Goal: Communication & Community: Answer question/provide support

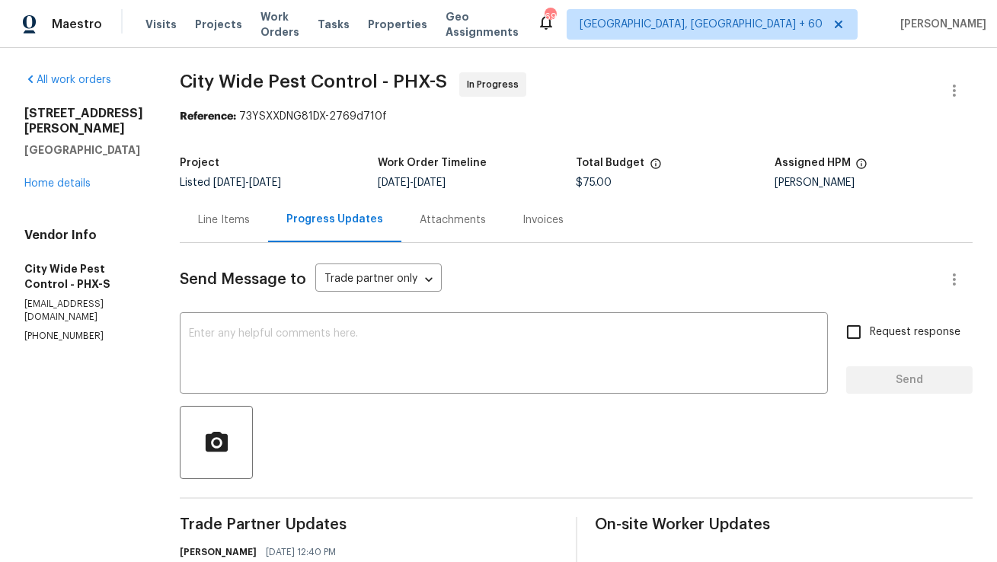
click at [220, 224] on div "Line Items" at bounding box center [224, 220] width 52 height 15
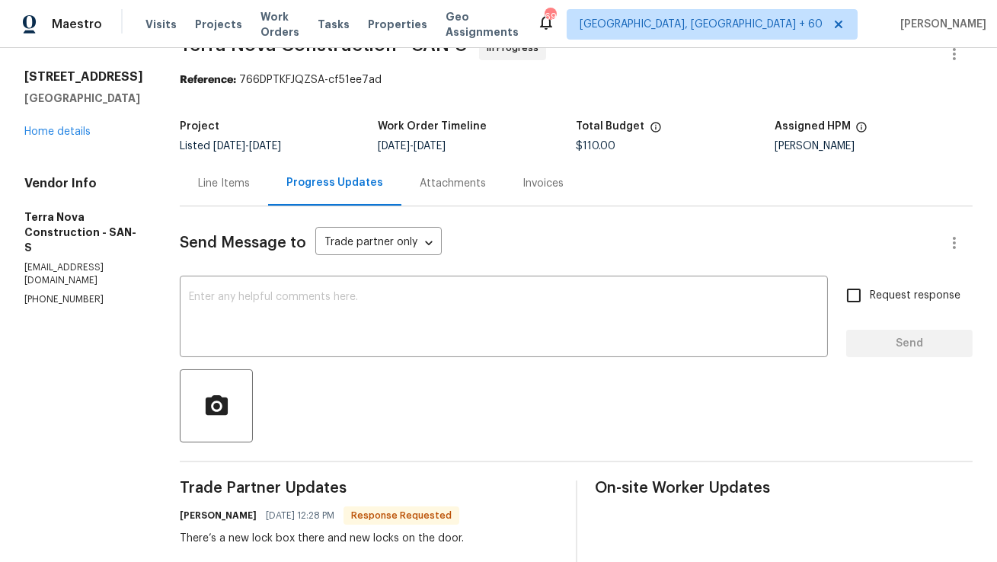
click at [268, 196] on div "Line Items" at bounding box center [224, 183] width 88 height 45
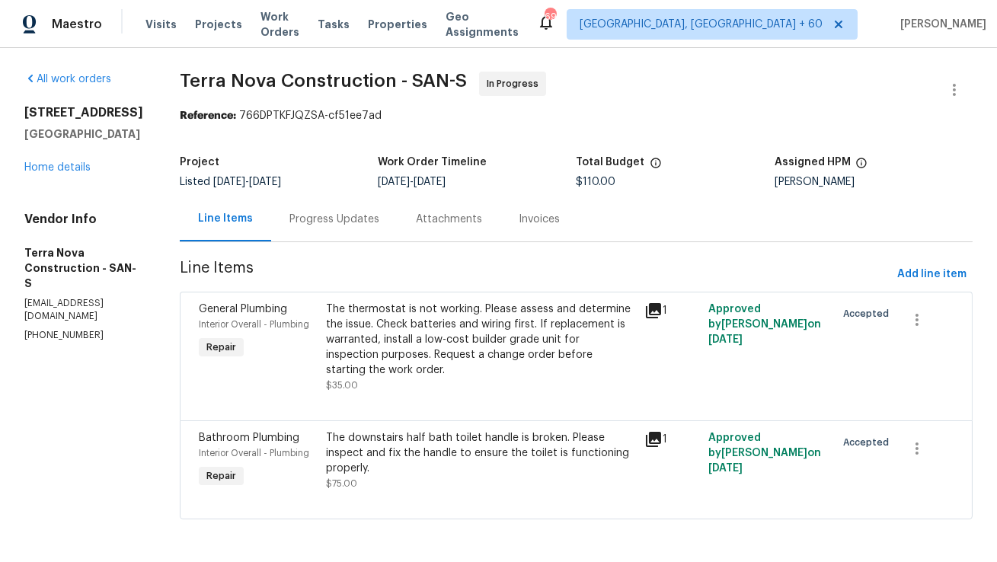
click at [373, 216] on div "Progress Updates" at bounding box center [334, 219] width 126 height 45
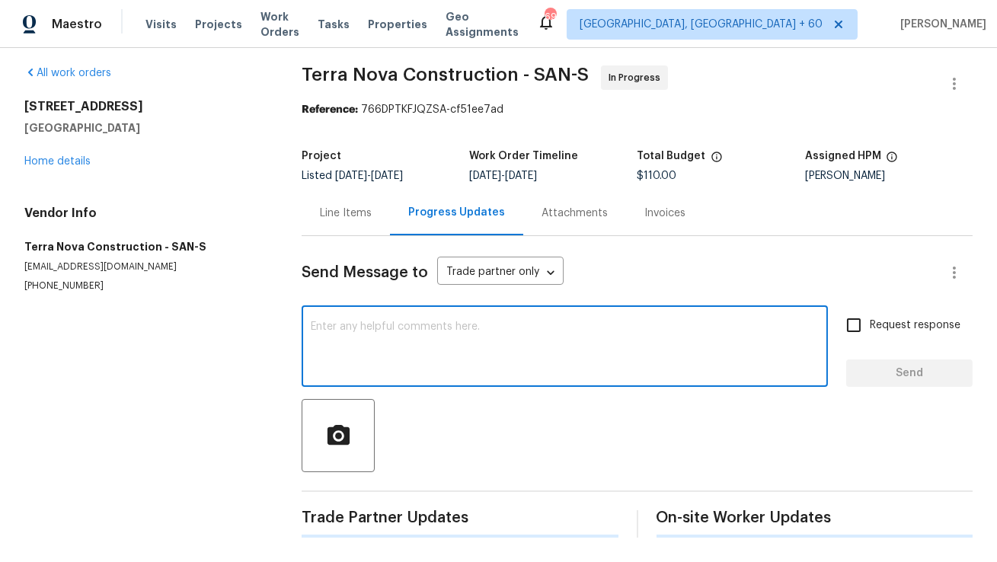
click at [364, 362] on textarea at bounding box center [565, 348] width 508 height 53
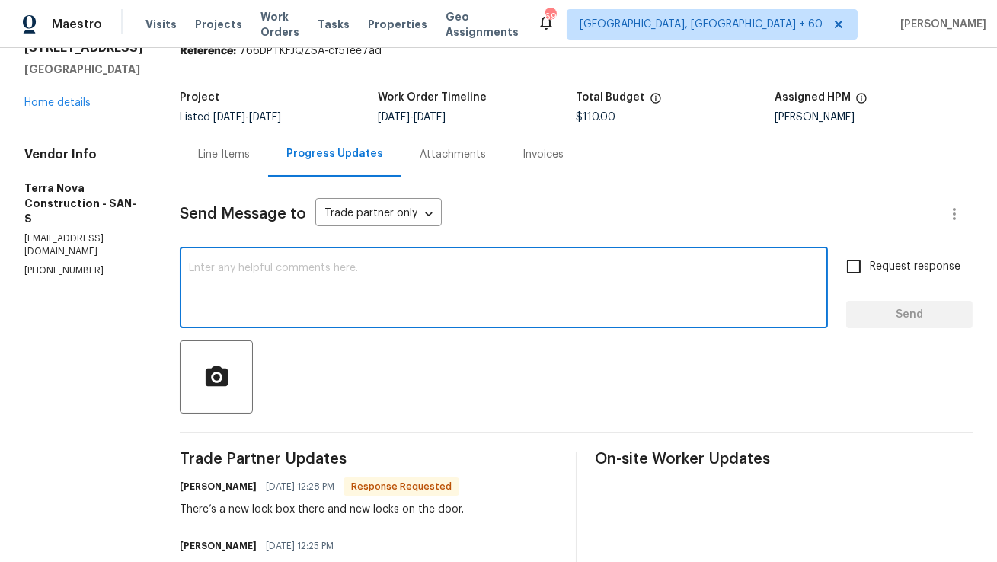
scroll to position [69, 0]
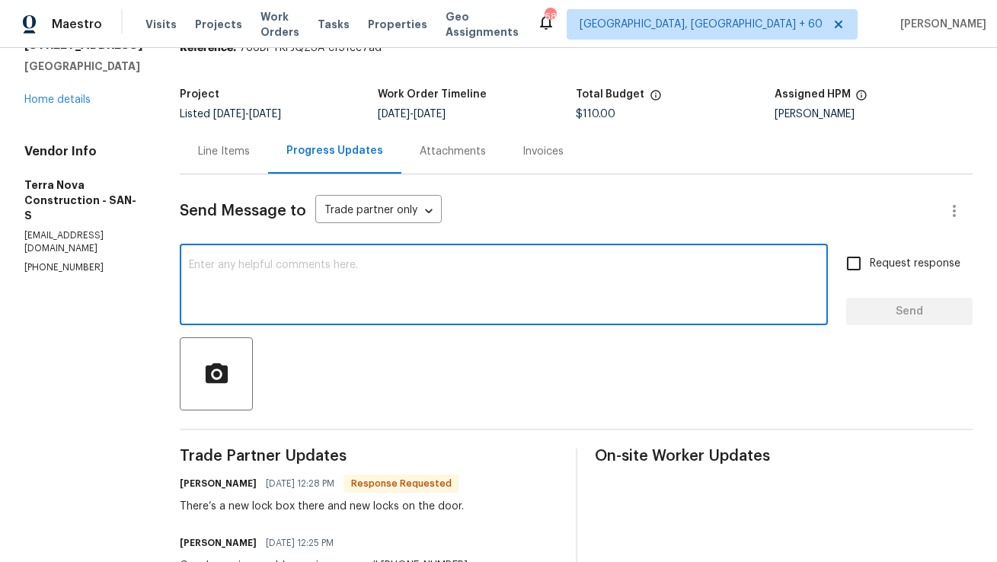
click at [328, 261] on textarea at bounding box center [504, 286] width 630 height 53
paste textarea "The new code is 6799"
click at [231, 262] on textarea "The new code is 6799" at bounding box center [504, 286] width 630 height 53
type textarea "Hi Magnolia, As we discussed, the new code is 6799"
click at [859, 267] on input "Request response" at bounding box center [854, 264] width 32 height 32
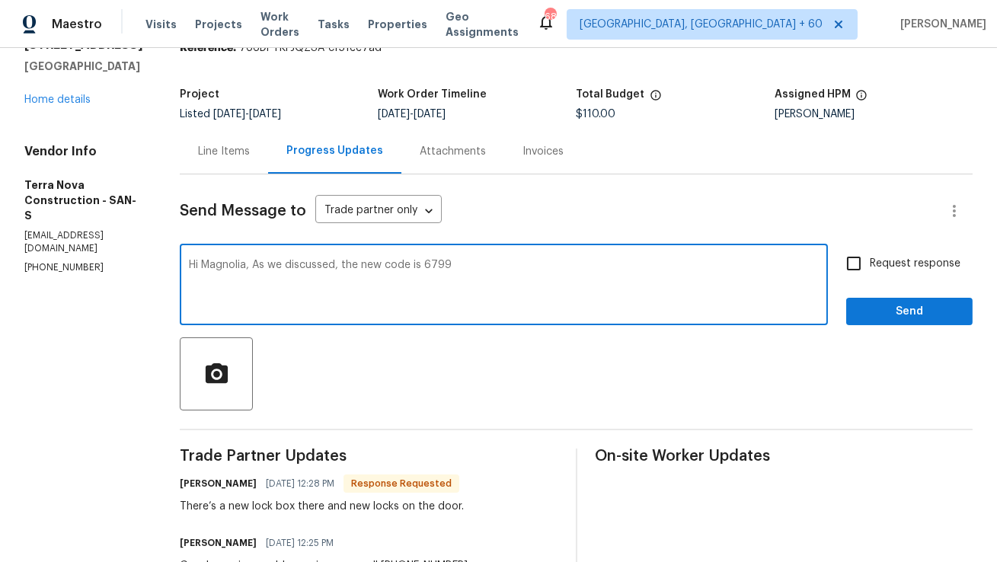
checkbox input "true"
click at [660, 263] on textarea "Hi Magnolia, As we discussed, the new code is 6799" at bounding box center [504, 286] width 630 height 53
type textarea "Hi Magnolia, As we discussed, the new code is 6799."
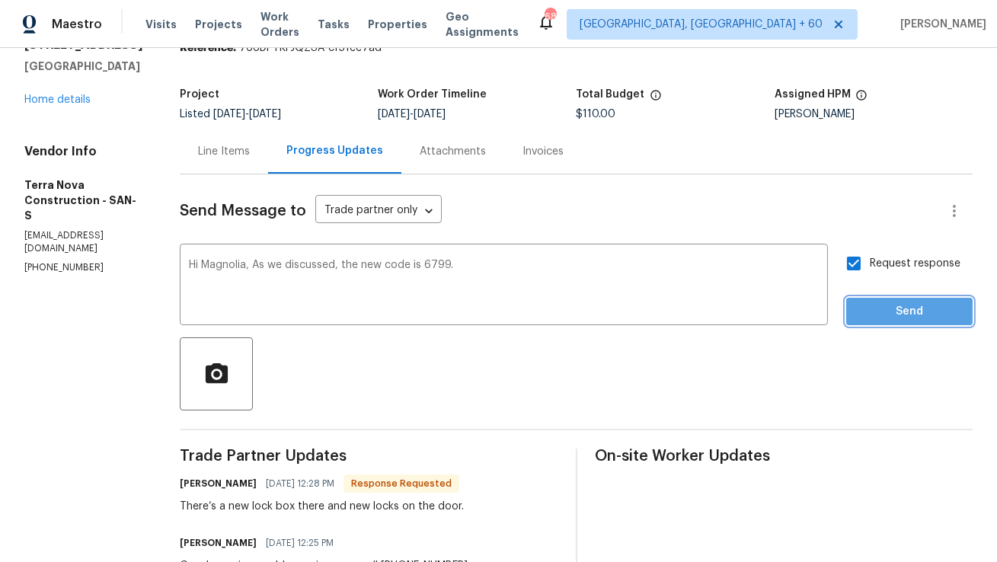
click at [889, 322] on button "Send" at bounding box center [909, 312] width 126 height 28
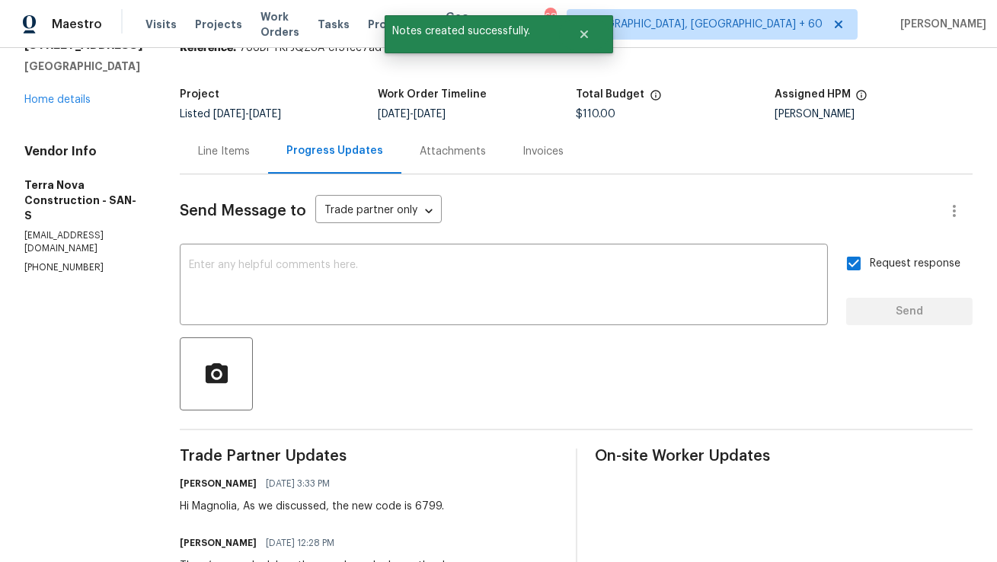
scroll to position [0, 0]
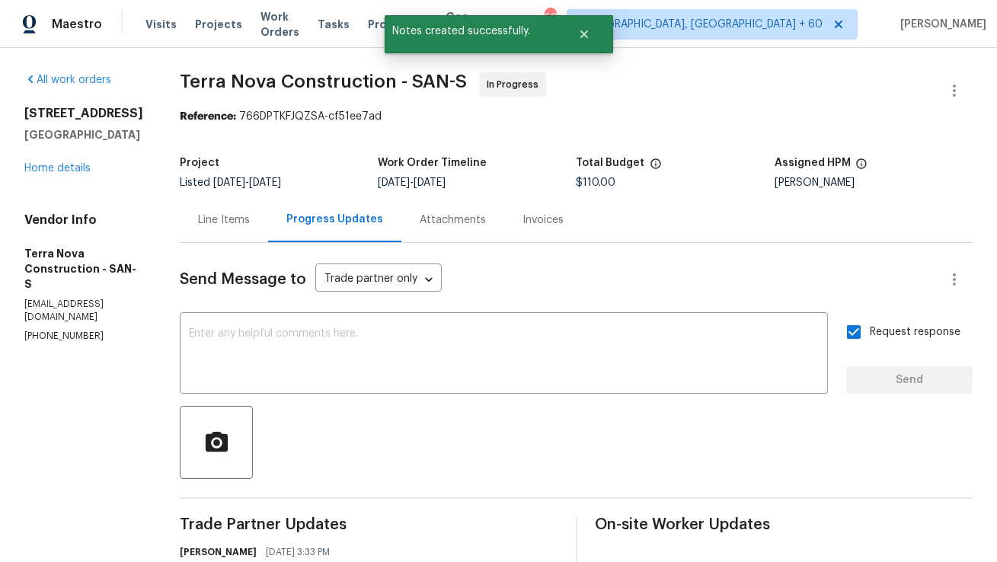
click at [250, 226] on div "Line Items" at bounding box center [224, 220] width 52 height 15
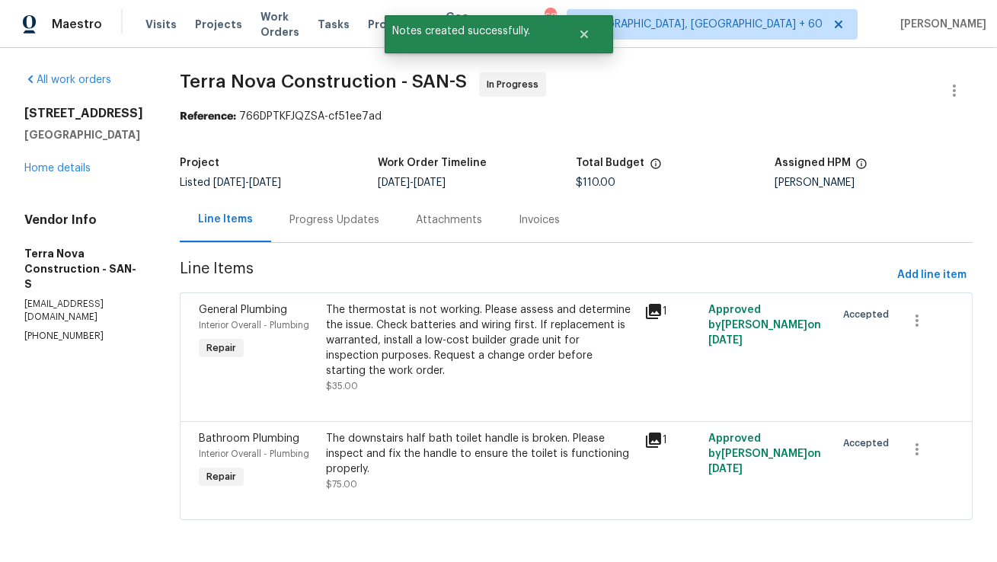
click at [379, 222] on div "Progress Updates" at bounding box center [335, 220] width 90 height 15
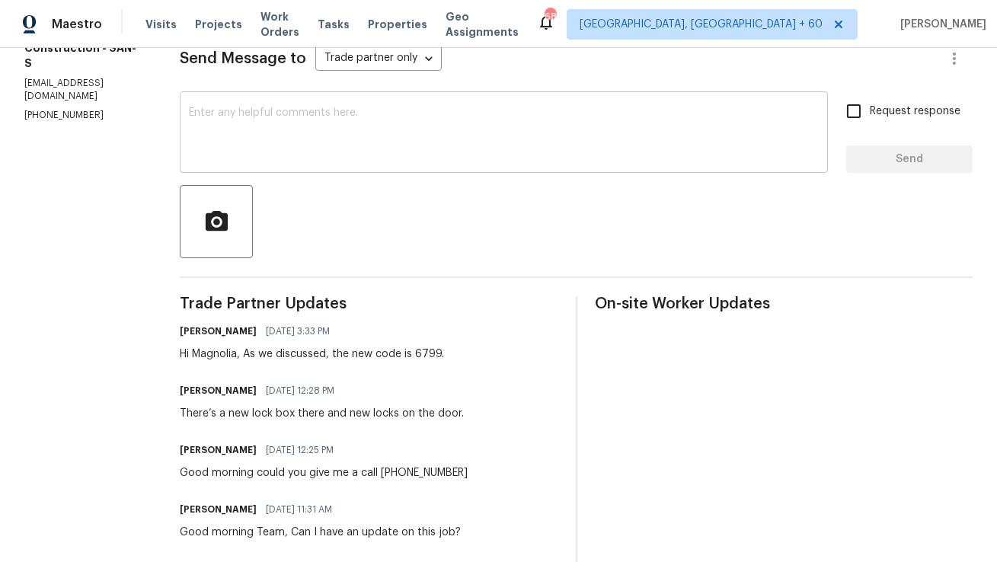
scroll to position [277, 0]
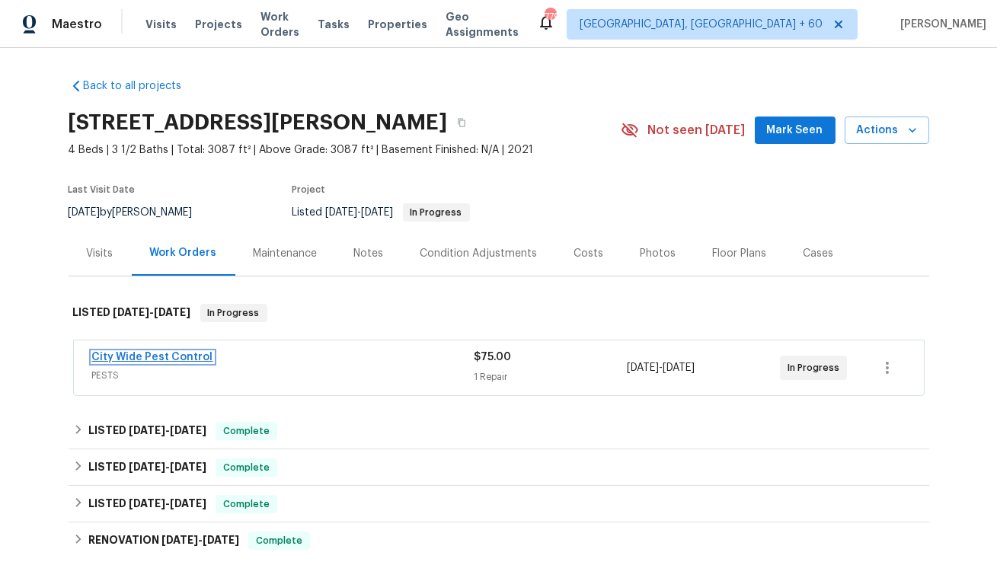
click at [175, 354] on link "City Wide Pest Control" at bounding box center [152, 357] width 121 height 11
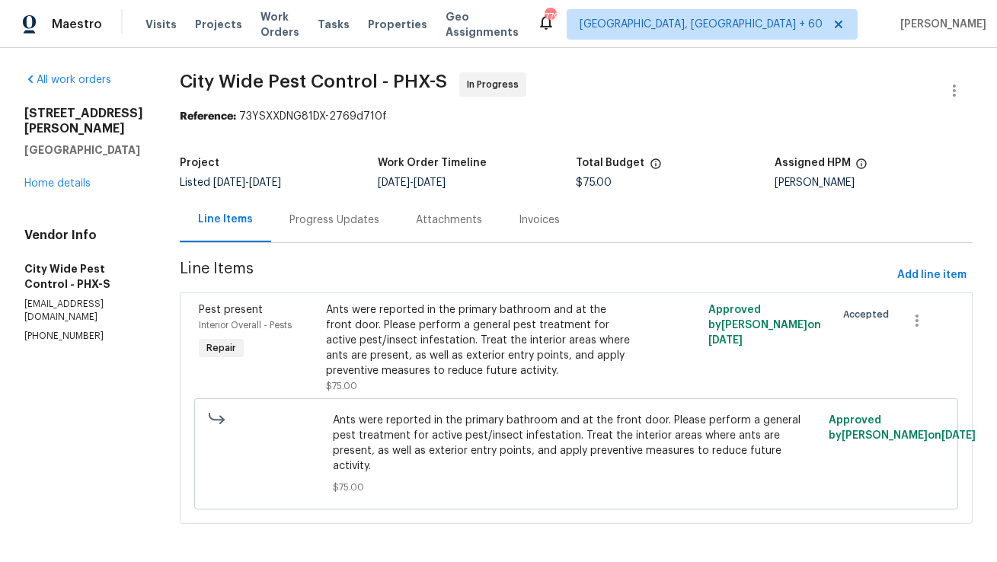
click at [326, 222] on div "Progress Updates" at bounding box center [335, 220] width 90 height 15
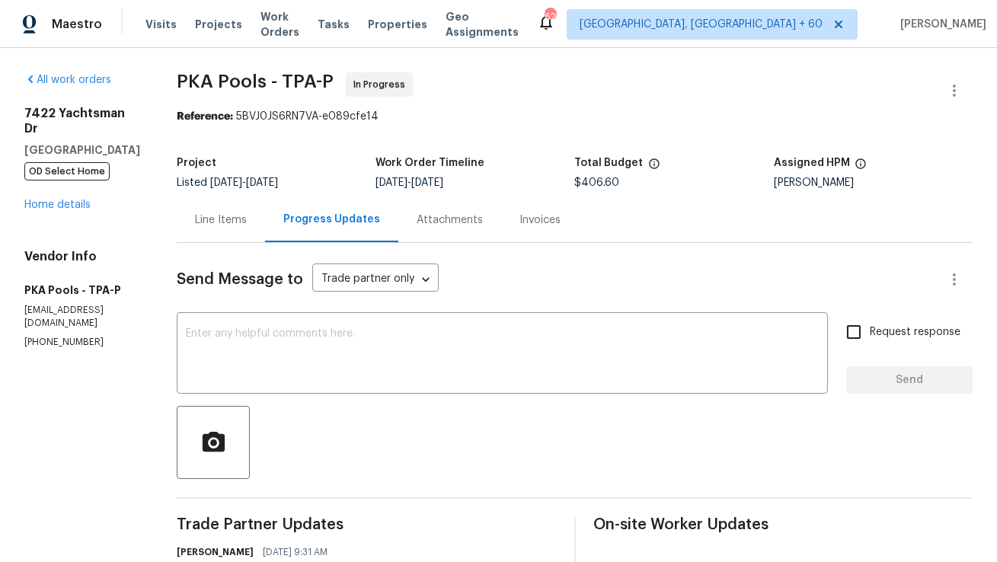
click at [203, 224] on div "Line Items" at bounding box center [221, 220] width 52 height 15
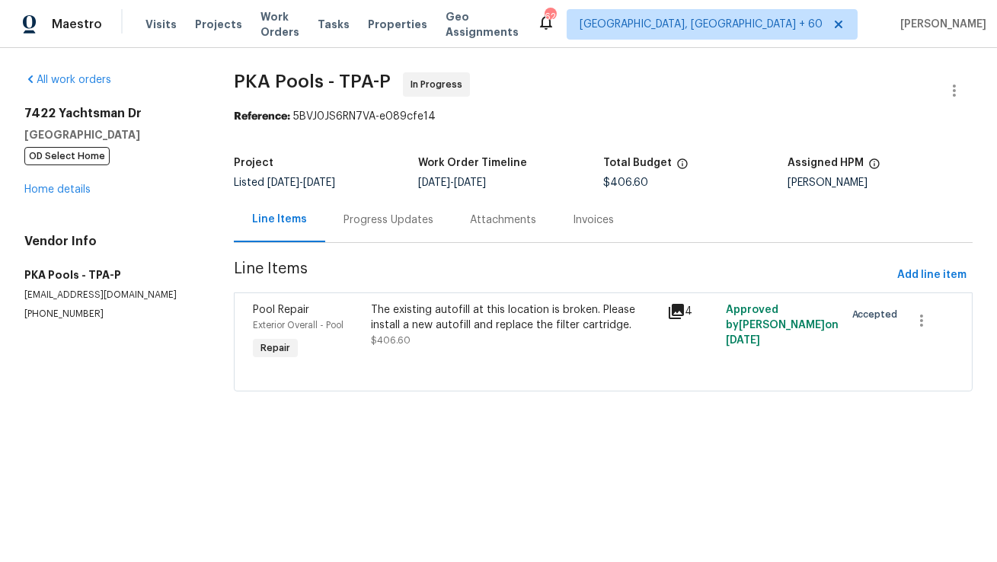
click at [396, 226] on div "Progress Updates" at bounding box center [389, 220] width 90 height 15
